Goal: Check status

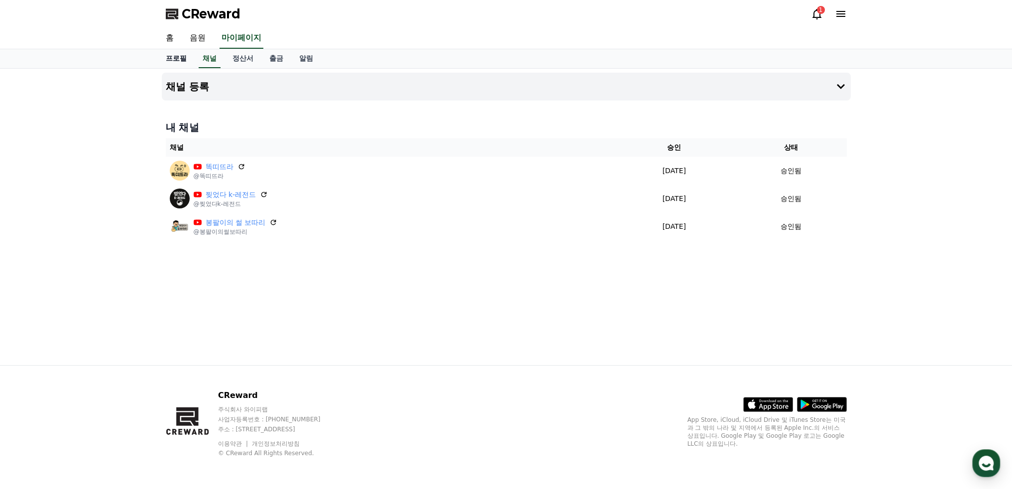
click at [179, 57] on link "프로필" at bounding box center [176, 58] width 37 height 19
select select "**********"
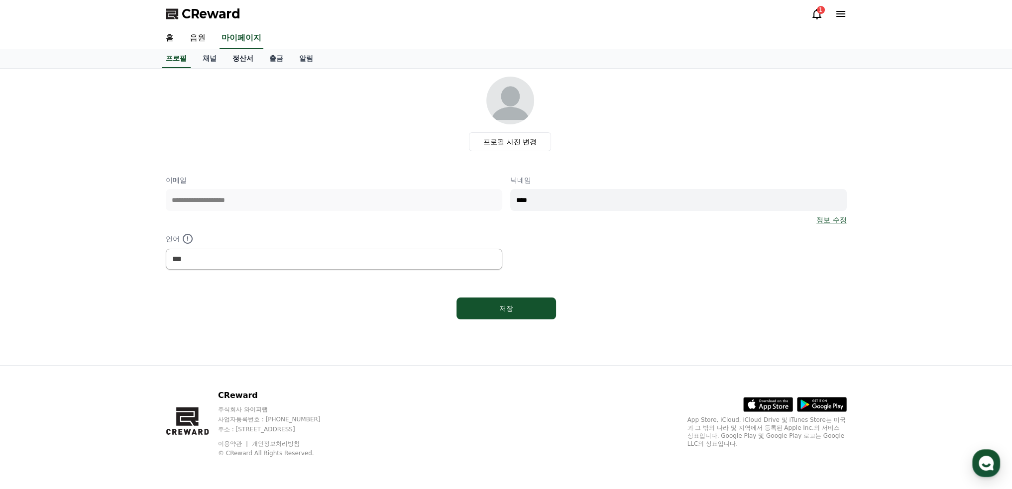
click at [245, 59] on link "정산서" at bounding box center [242, 58] width 37 height 19
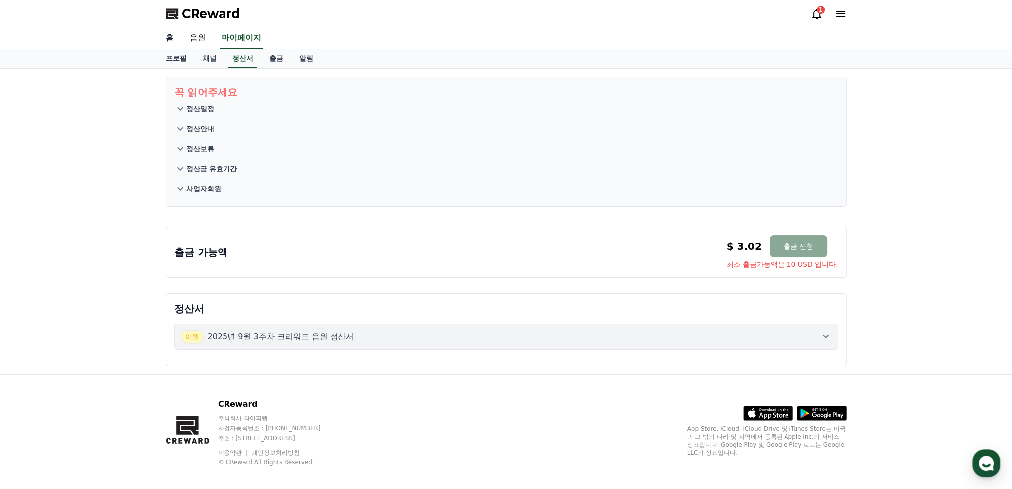
click at [169, 34] on link "홈" at bounding box center [170, 38] width 24 height 21
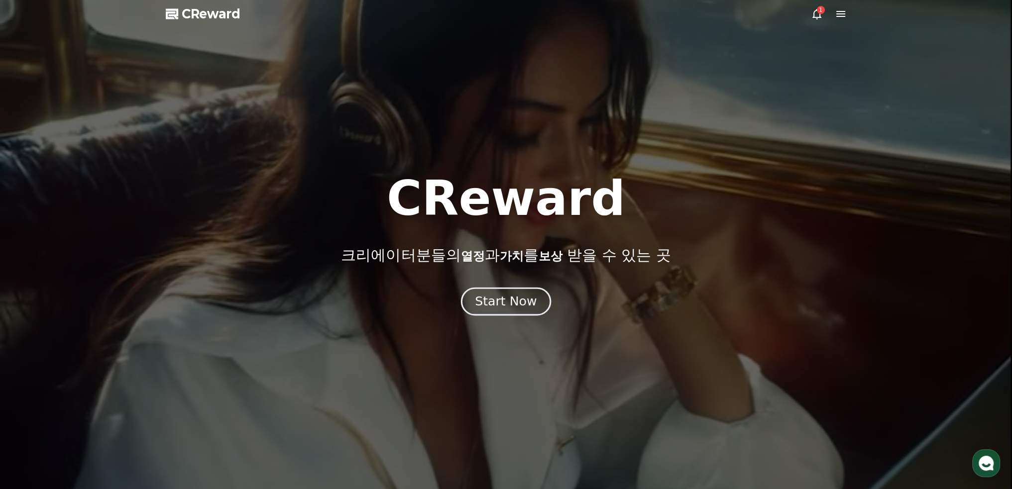
click at [516, 301] on div "Start Now" at bounding box center [506, 301] width 62 height 17
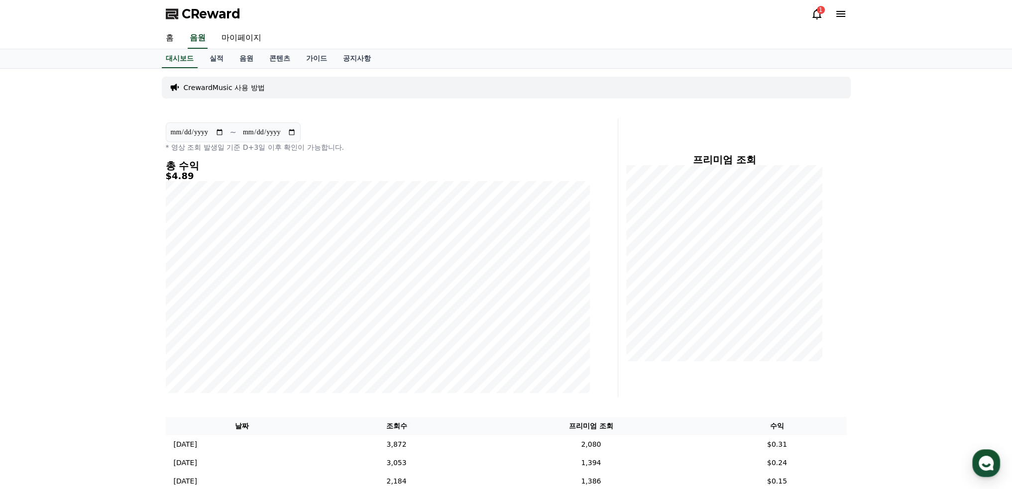
click at [818, 15] on icon at bounding box center [817, 14] width 12 height 12
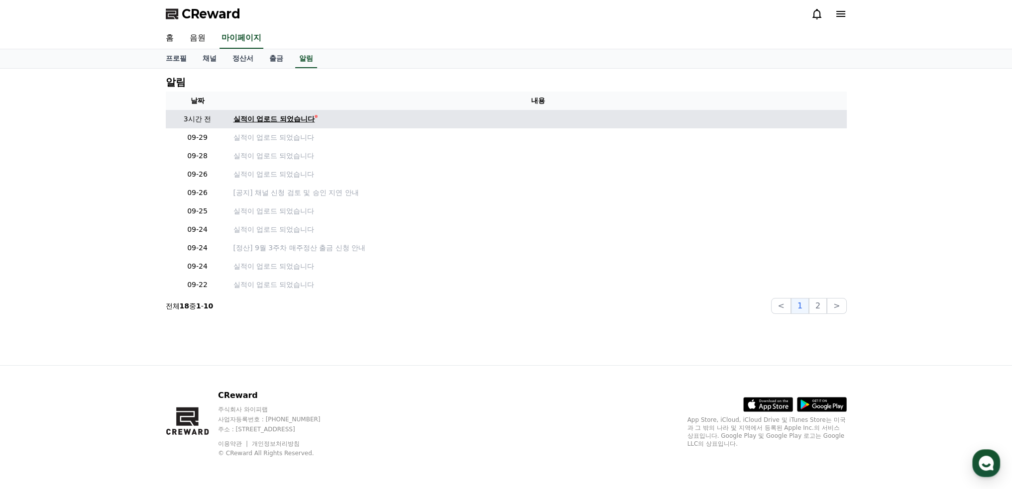
click at [283, 117] on div "실적이 업로드 되었습니다" at bounding box center [274, 119] width 82 height 10
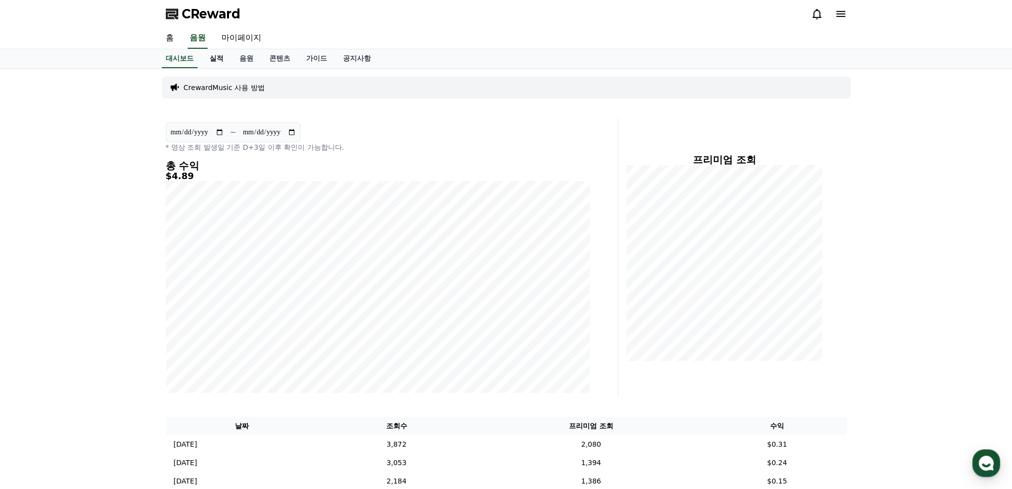
click at [215, 57] on link "실적" at bounding box center [217, 58] width 30 height 19
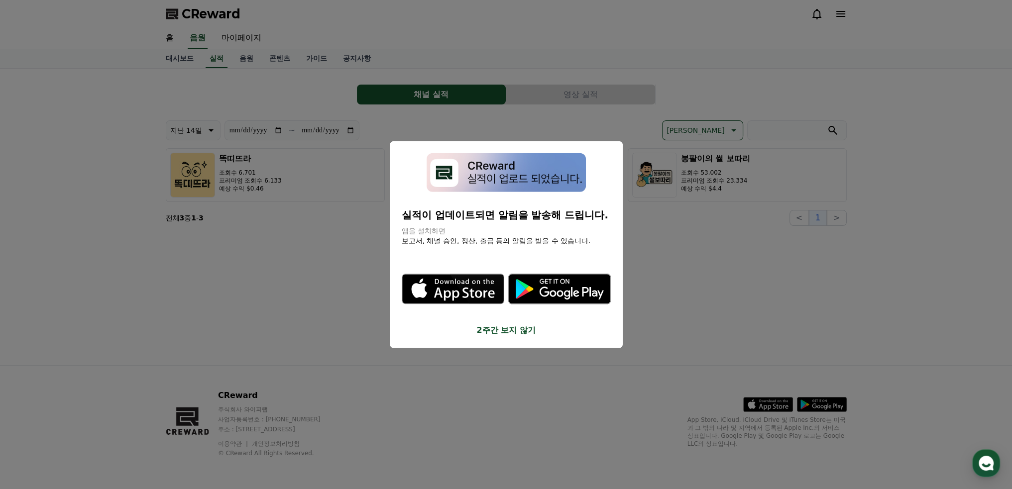
click at [507, 331] on button "2주간 보지 않기" at bounding box center [506, 331] width 209 height 12
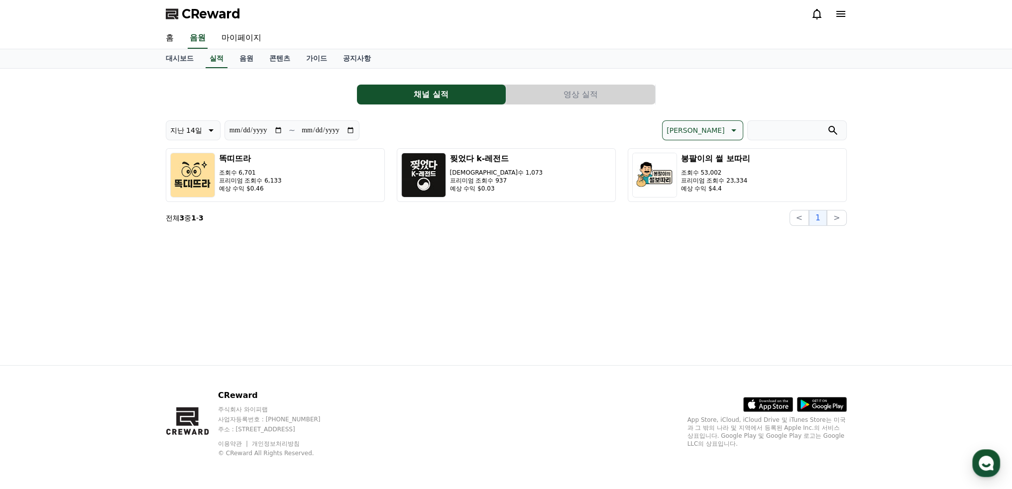
click at [564, 97] on button "영상 실적" at bounding box center [580, 95] width 149 height 20
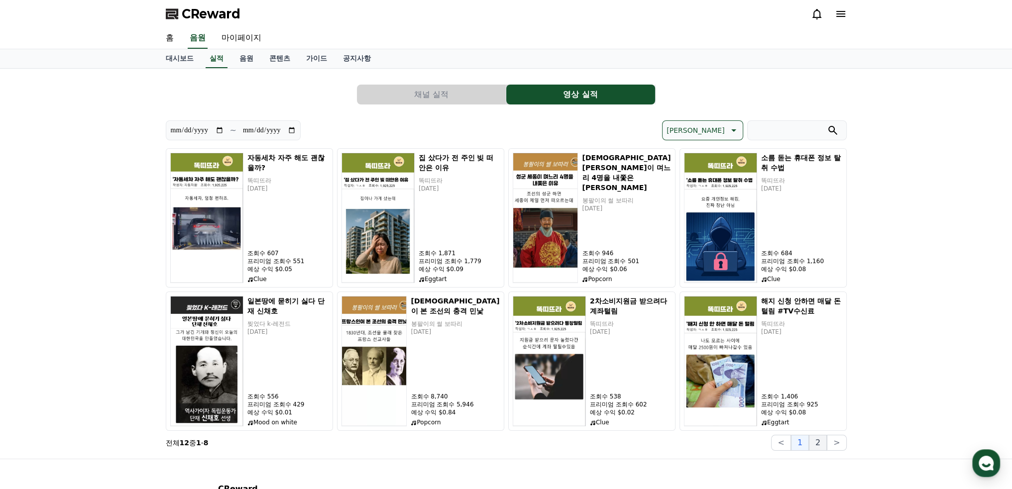
click at [812, 436] on button "2" at bounding box center [818, 443] width 18 height 16
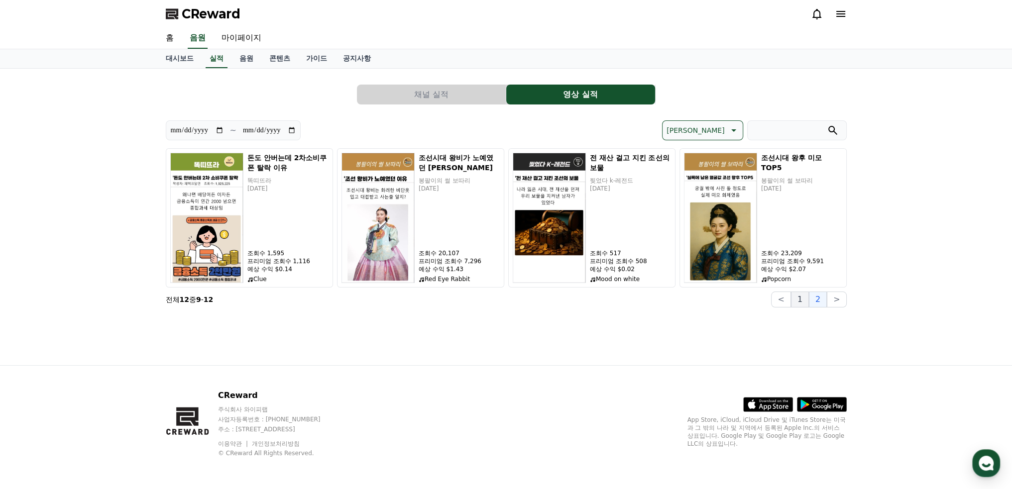
click at [801, 297] on button "1" at bounding box center [800, 300] width 18 height 16
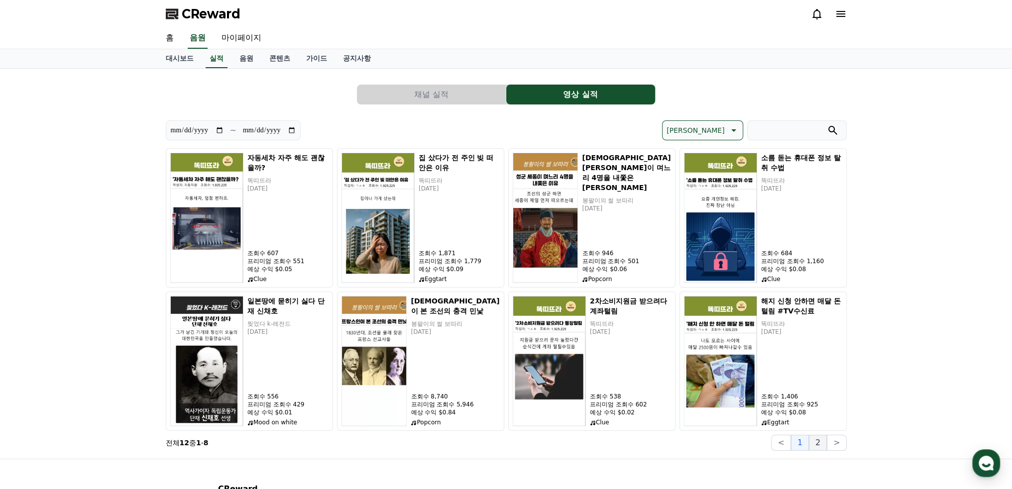
click at [821, 440] on button "2" at bounding box center [818, 443] width 18 height 16
